Goal: Transaction & Acquisition: Book appointment/travel/reservation

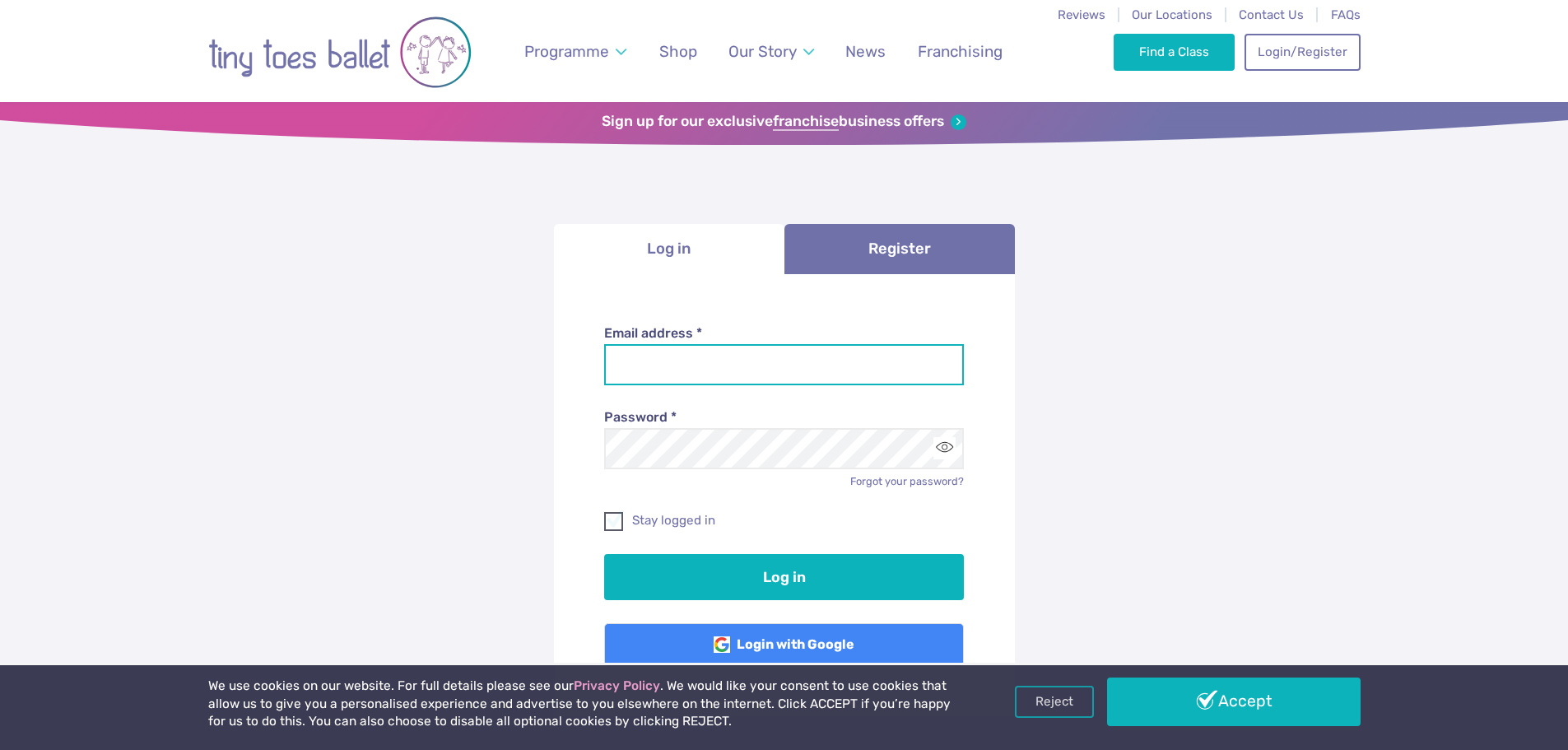
type input "**********"
click at [615, 525] on span at bounding box center [614, 524] width 18 height 15
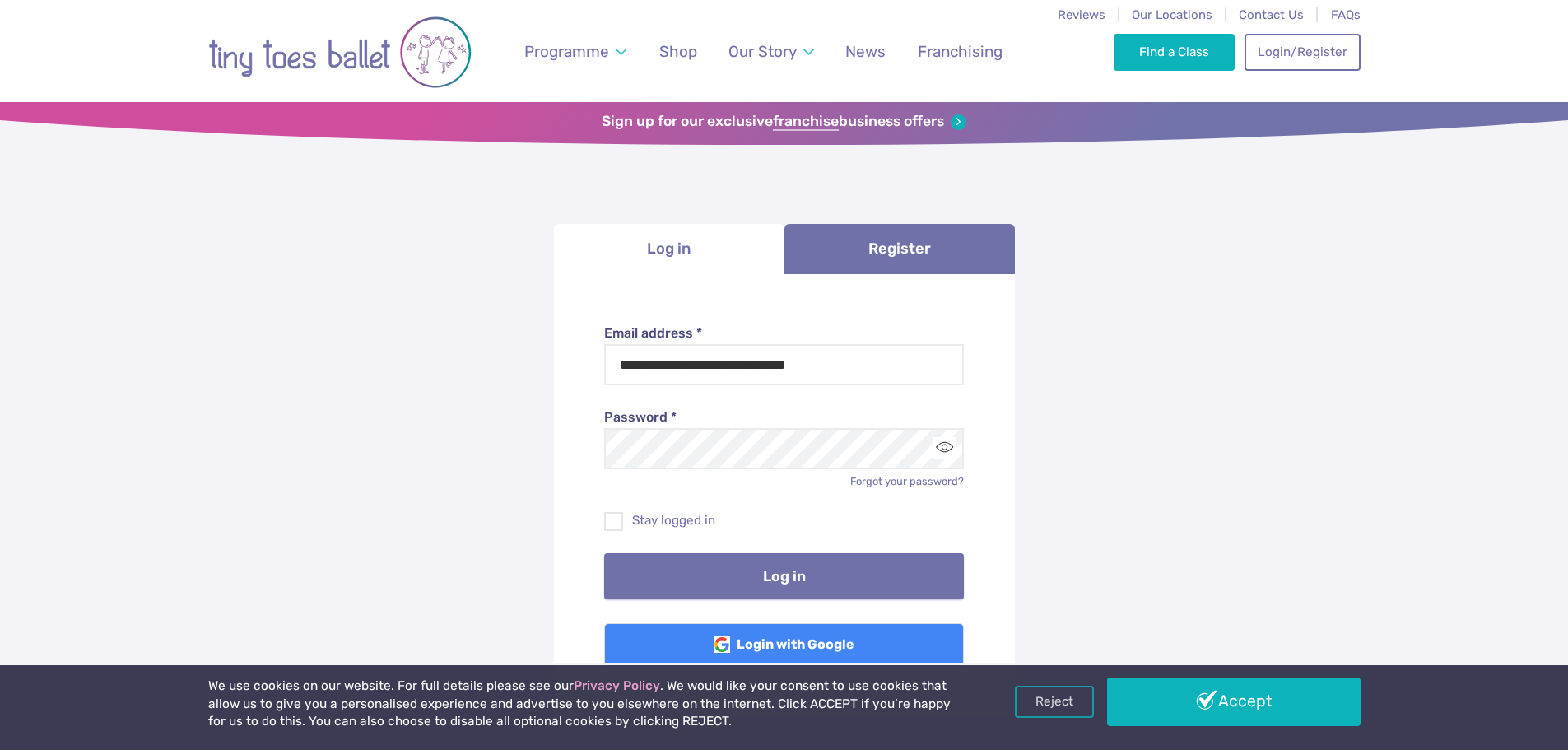
click at [673, 556] on button "Log in" at bounding box center [784, 575] width 360 height 46
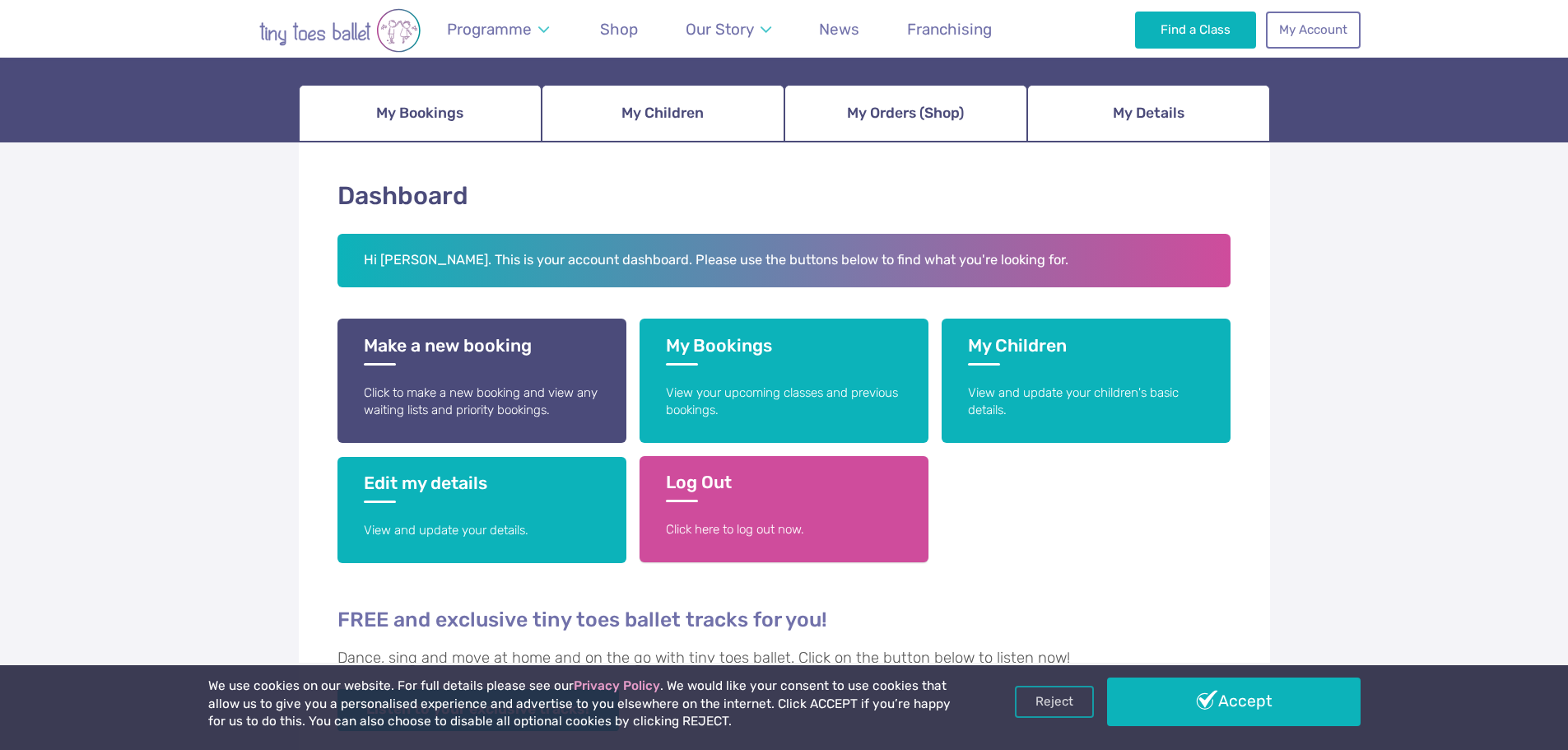
scroll to position [165, 0]
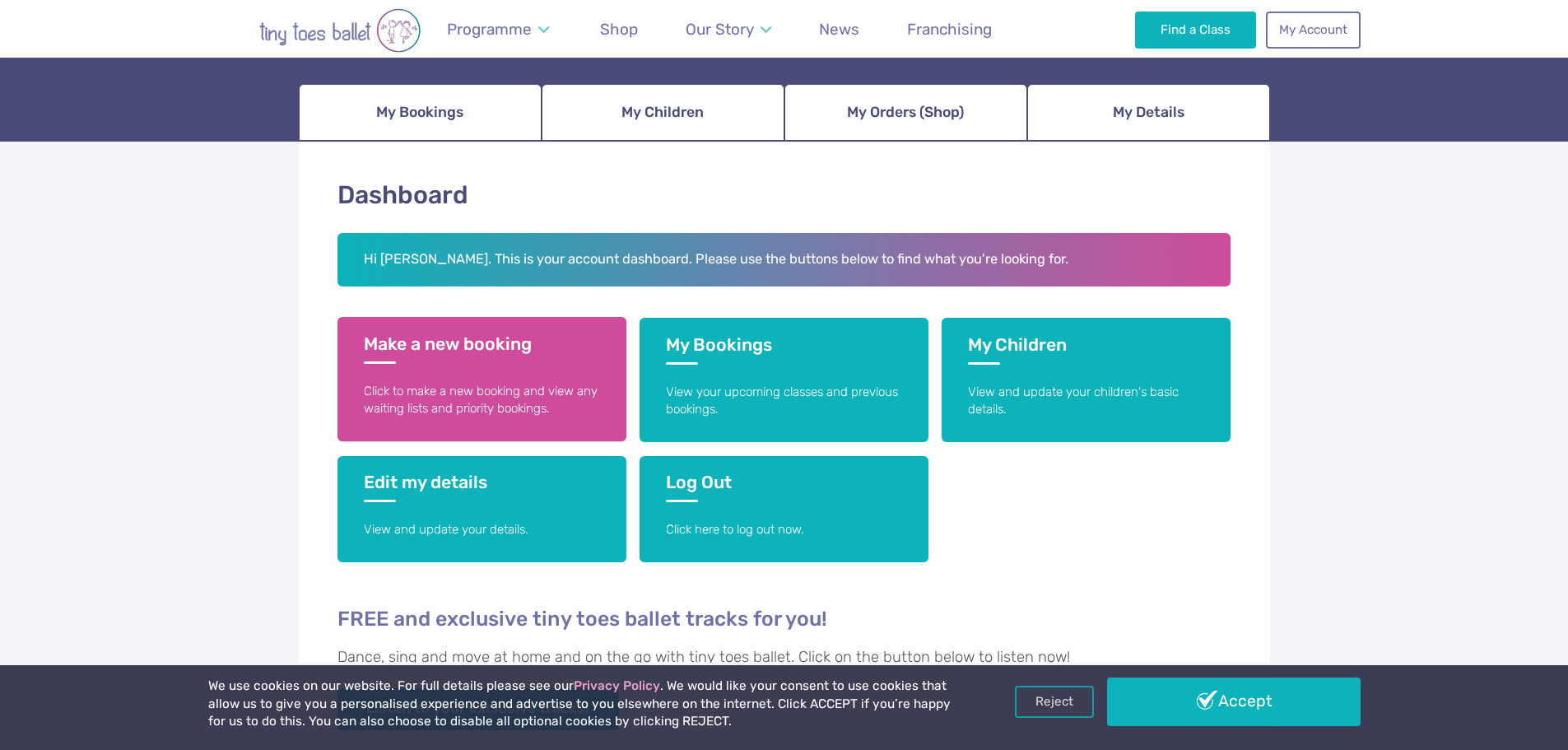
click at [561, 390] on p "Click to make a new booking and view any waiting lists and priority bookings." at bounding box center [482, 400] width 236 height 35
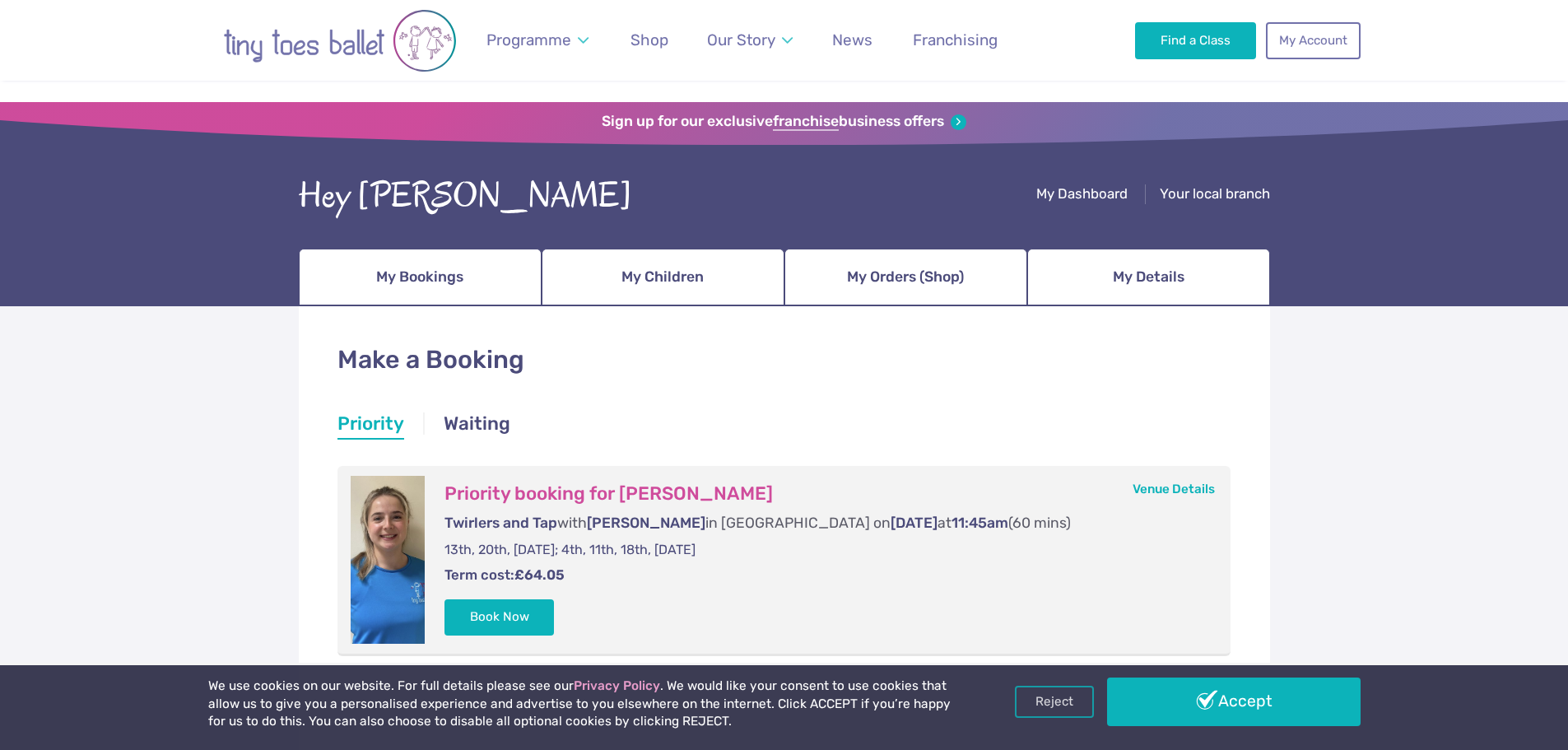
scroll to position [165, 0]
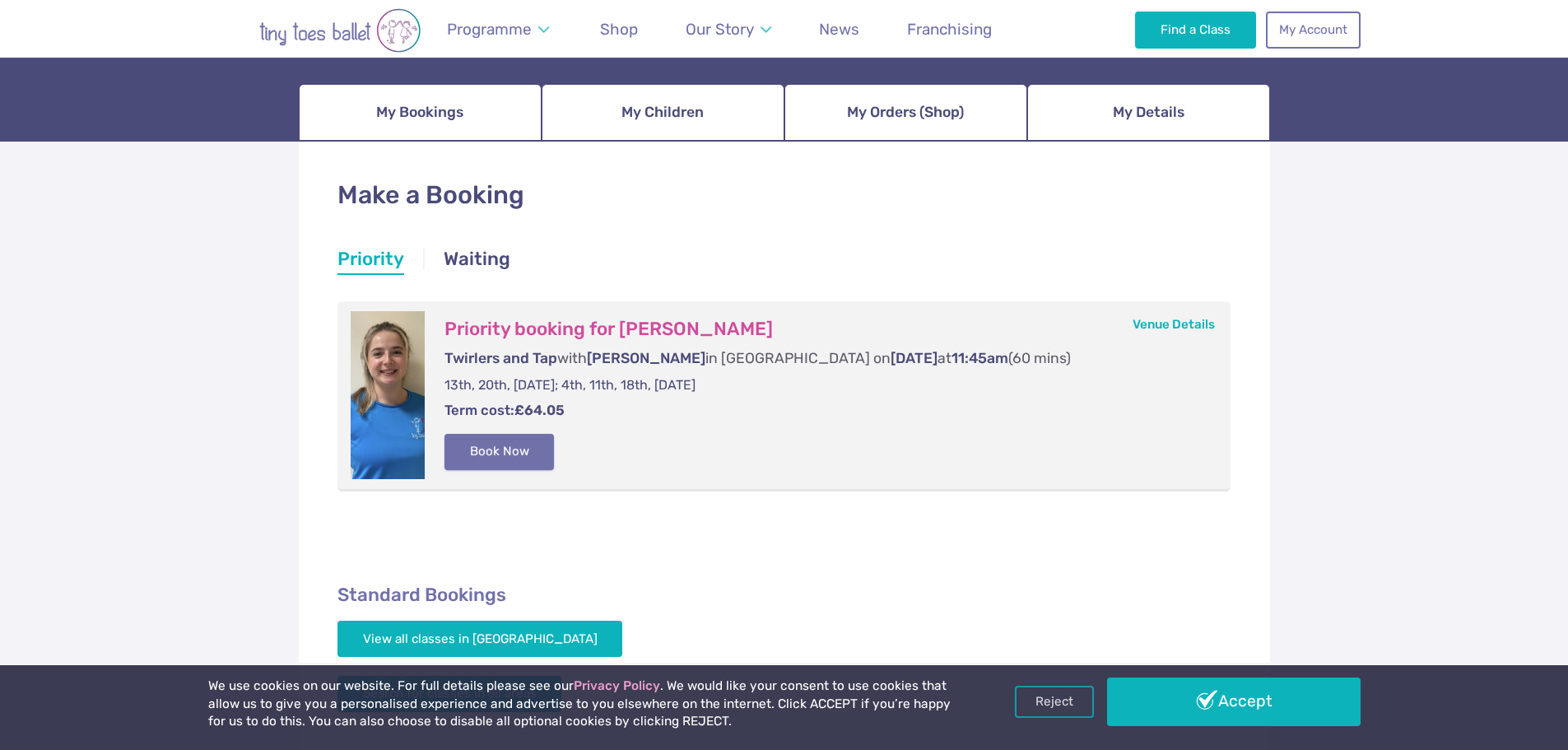
click at [487, 457] on button "Book Now" at bounding box center [499, 451] width 110 height 36
click at [1528, 374] on img at bounding box center [1531, 366] width 30 height 30
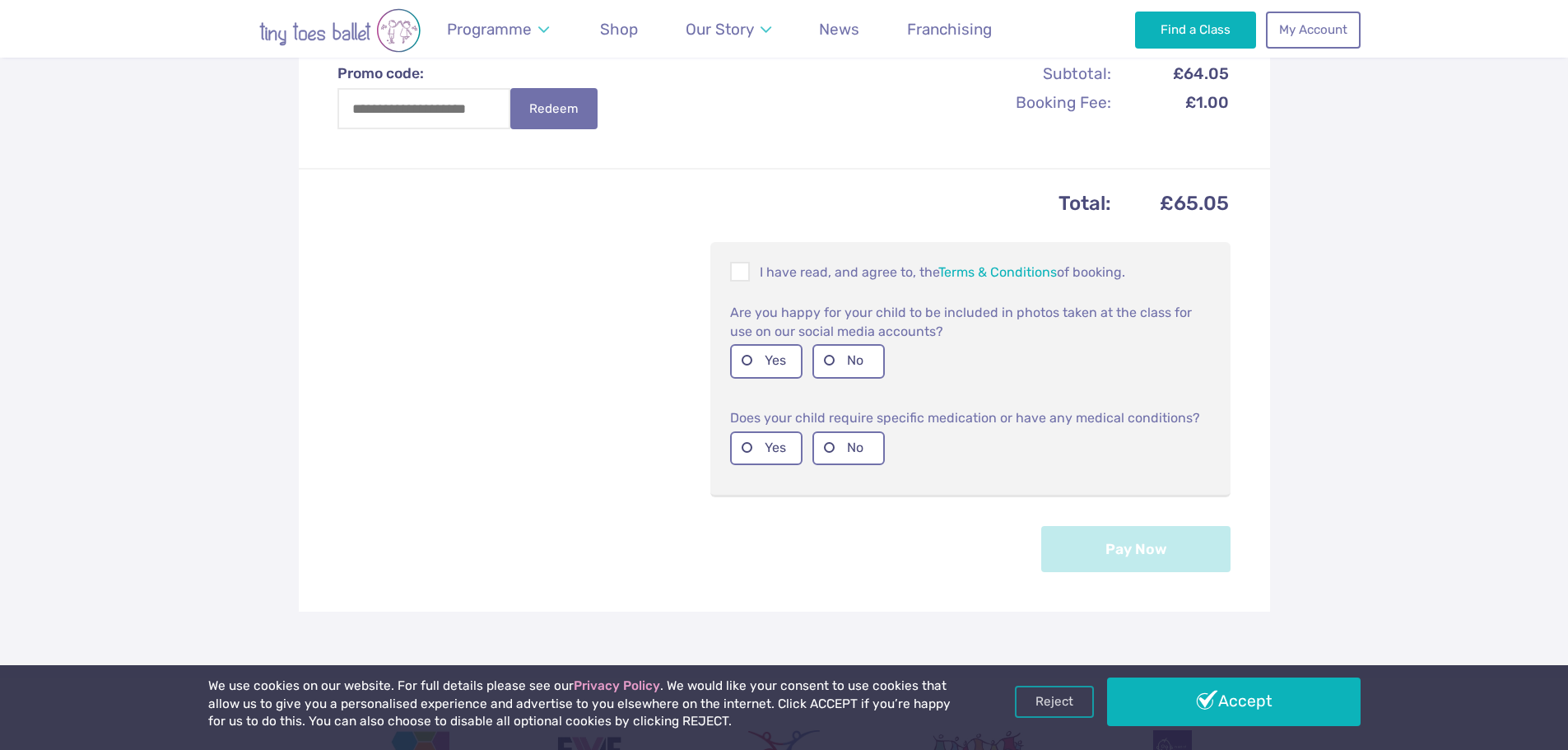
scroll to position [494, 0]
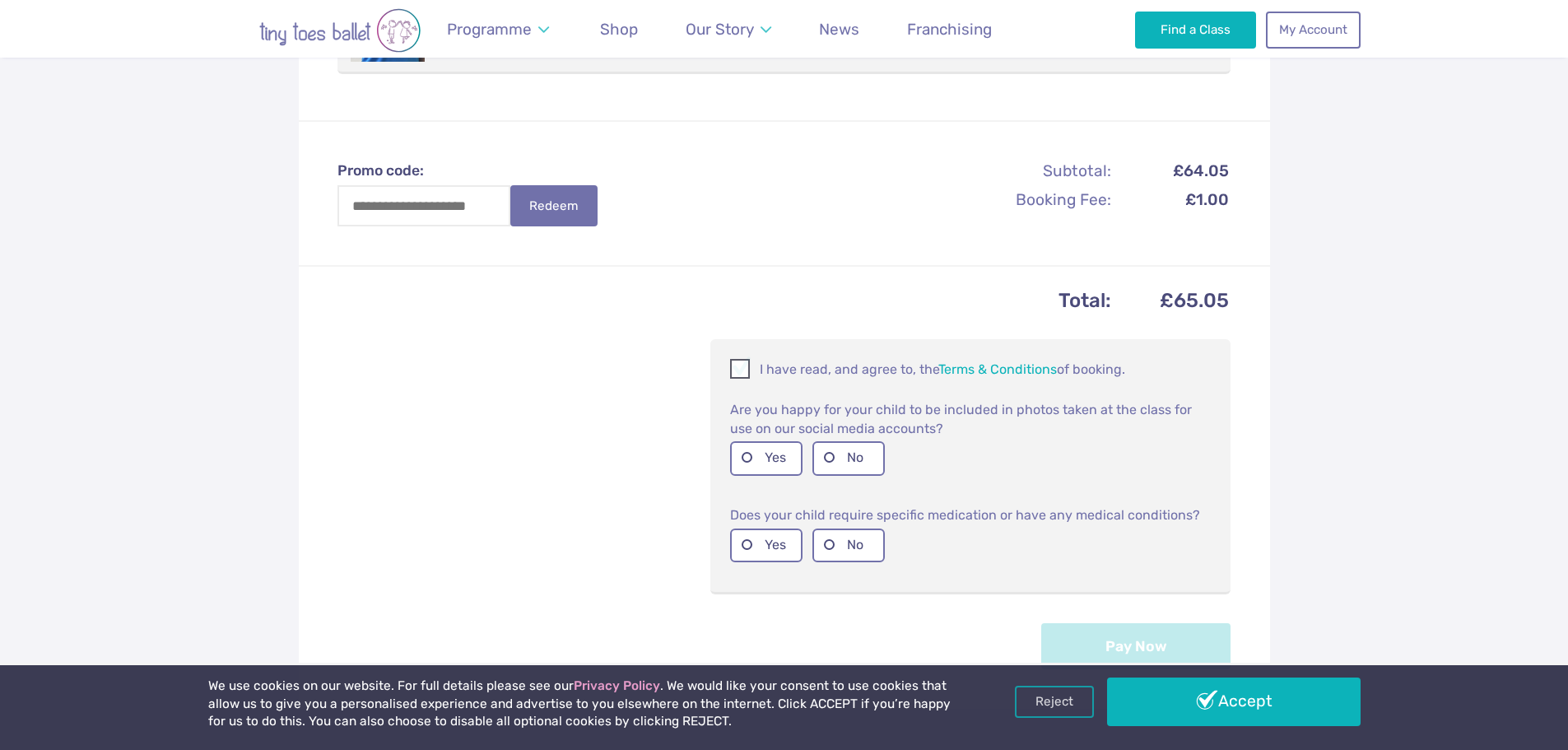
click at [738, 369] on span at bounding box center [740, 372] width 19 height 16
click at [764, 459] on label "Yes" at bounding box center [766, 457] width 72 height 33
drag, startPoint x: 825, startPoint y: 553, endPoint x: 872, endPoint y: 543, distance: 48.1
click at [826, 551] on label "No" at bounding box center [849, 545] width 72 height 33
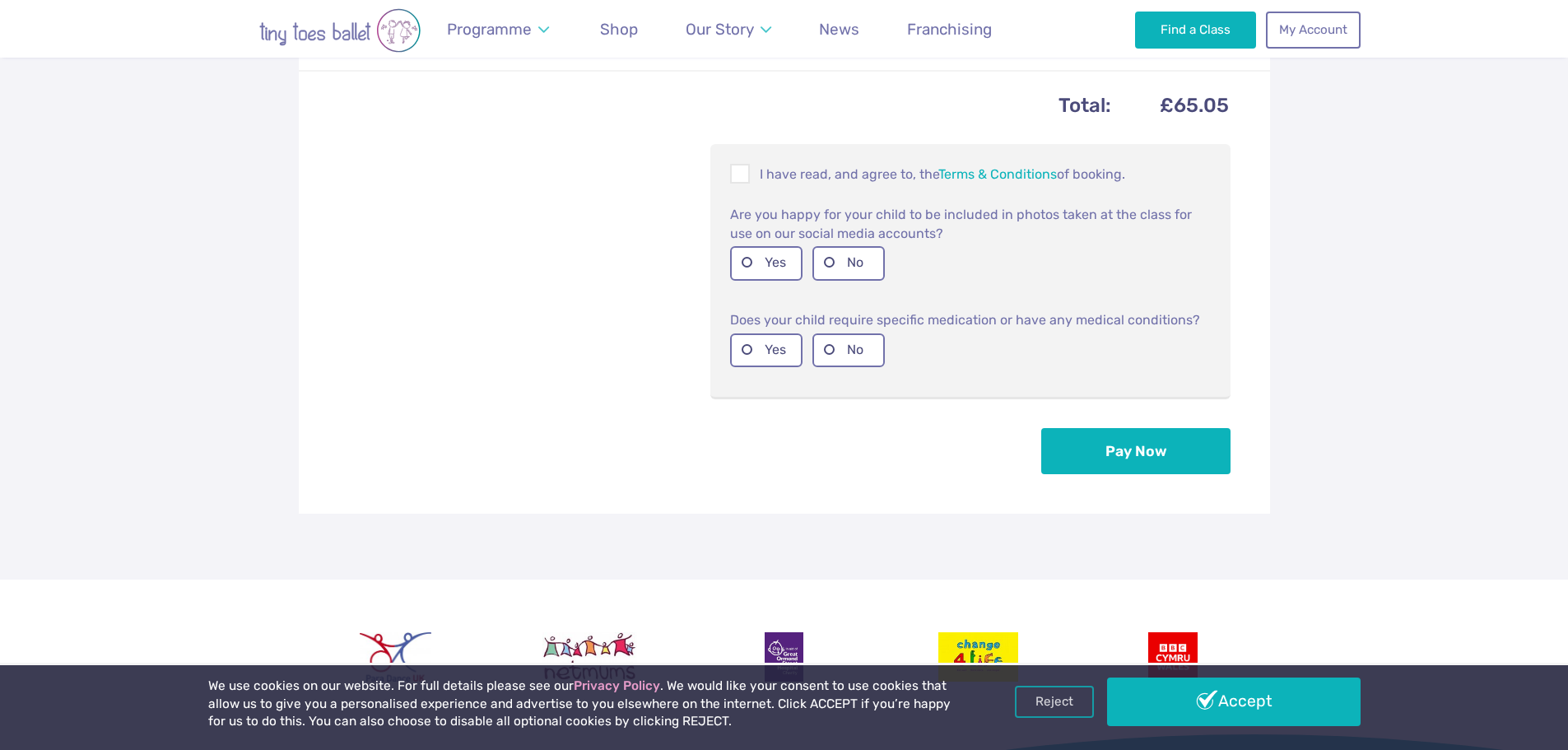
scroll to position [740, 0]
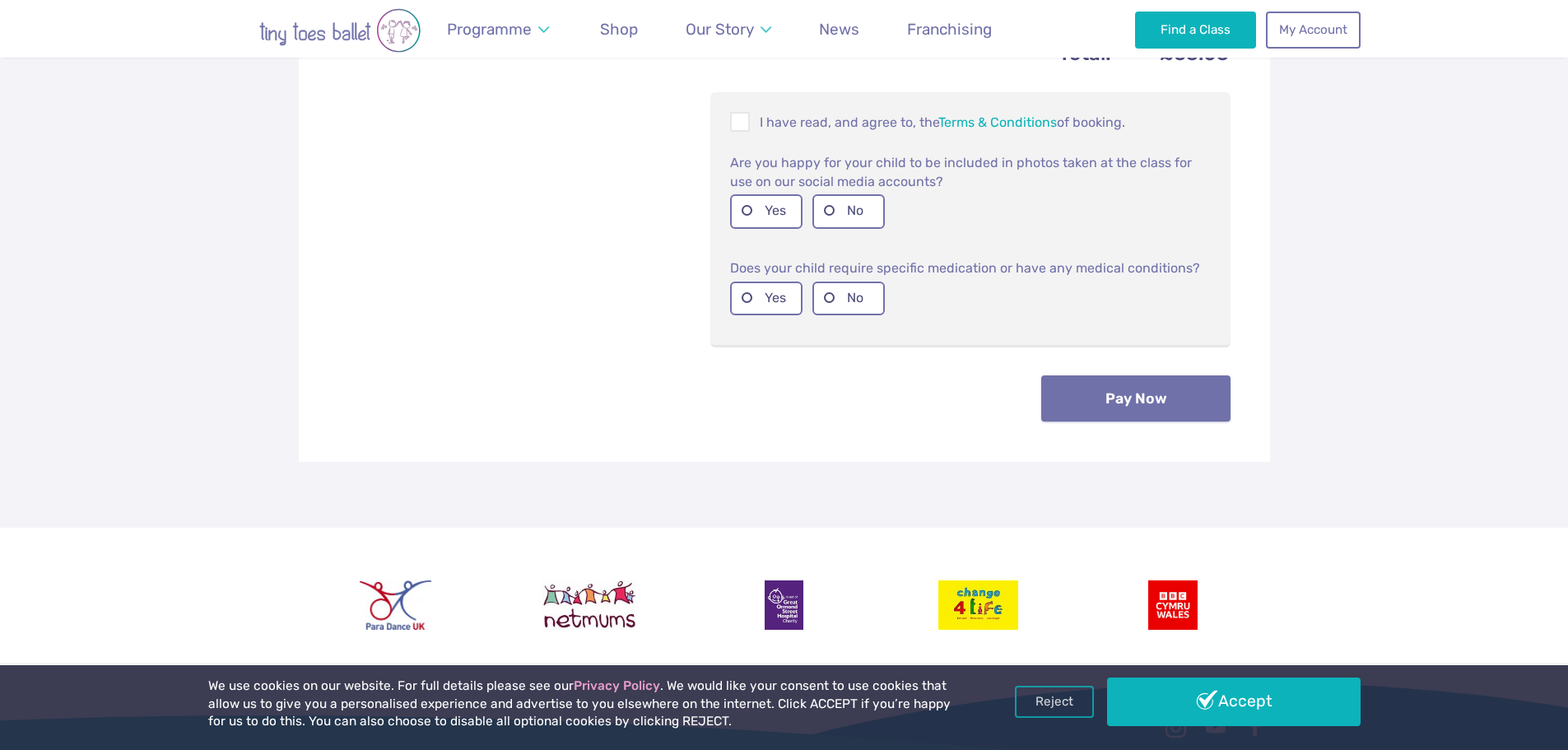
click at [1110, 406] on button "Pay Now" at bounding box center [1135, 398] width 189 height 46
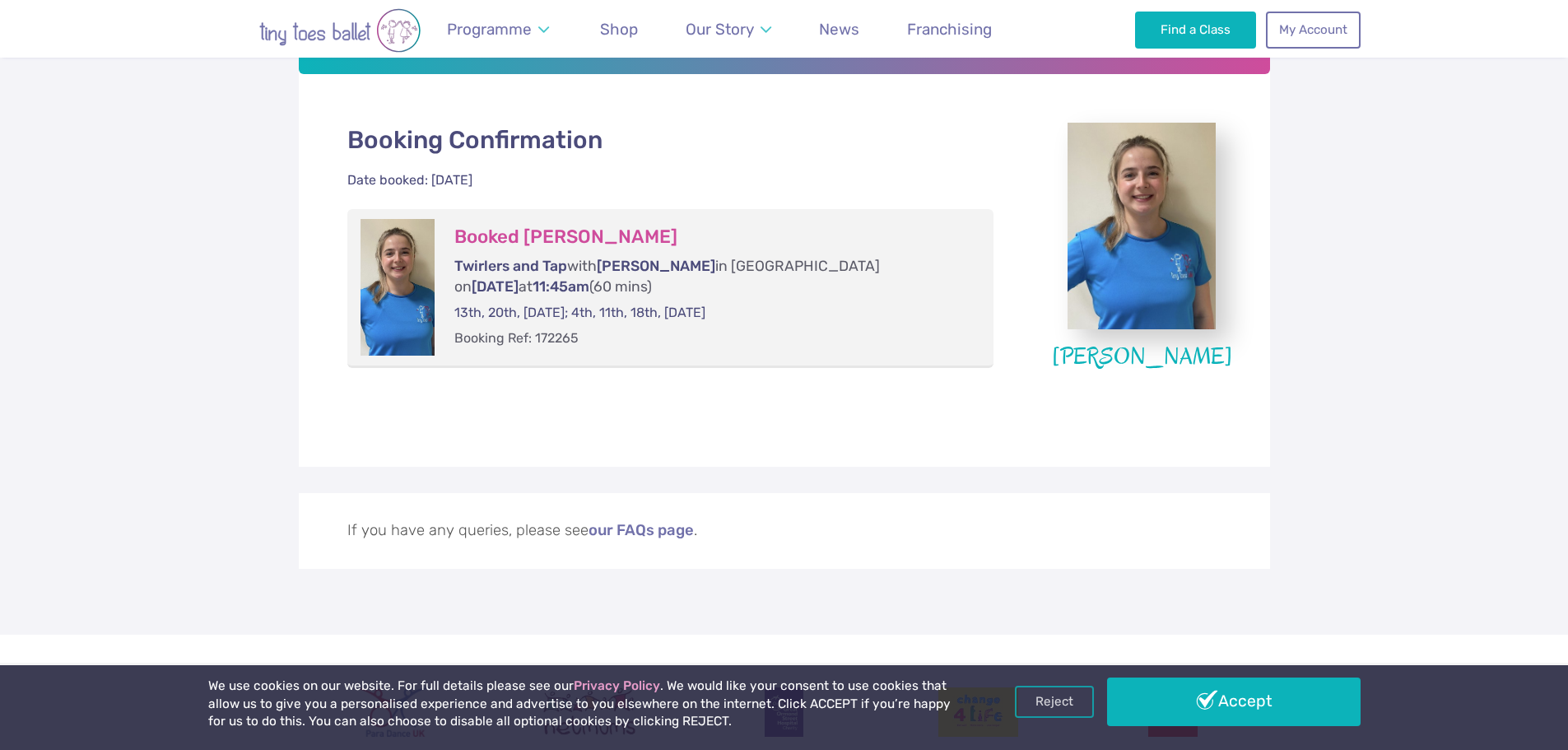
scroll to position [412, 0]
